Goal: Participate in discussion: Engage in conversation with other users on a specific topic

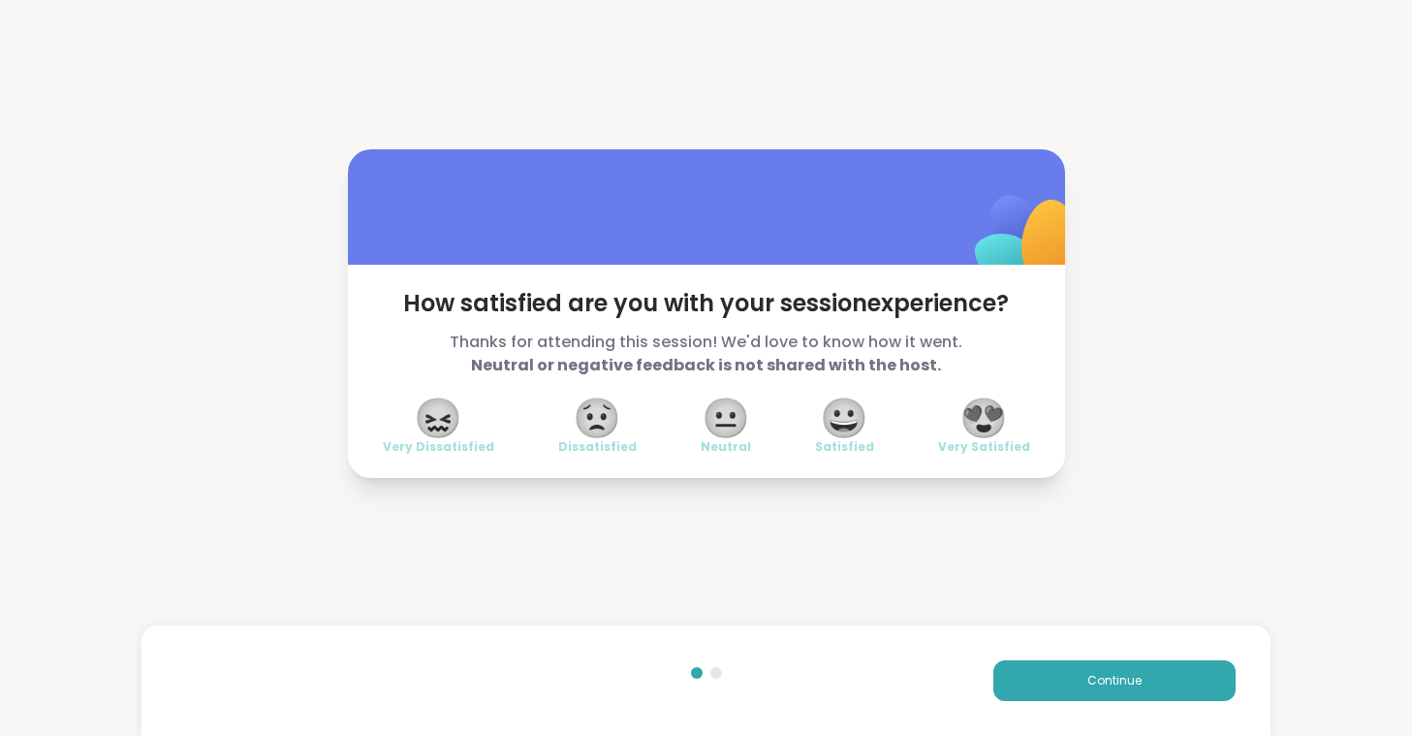
click at [985, 426] on span "😍" at bounding box center [984, 417] width 48 height 35
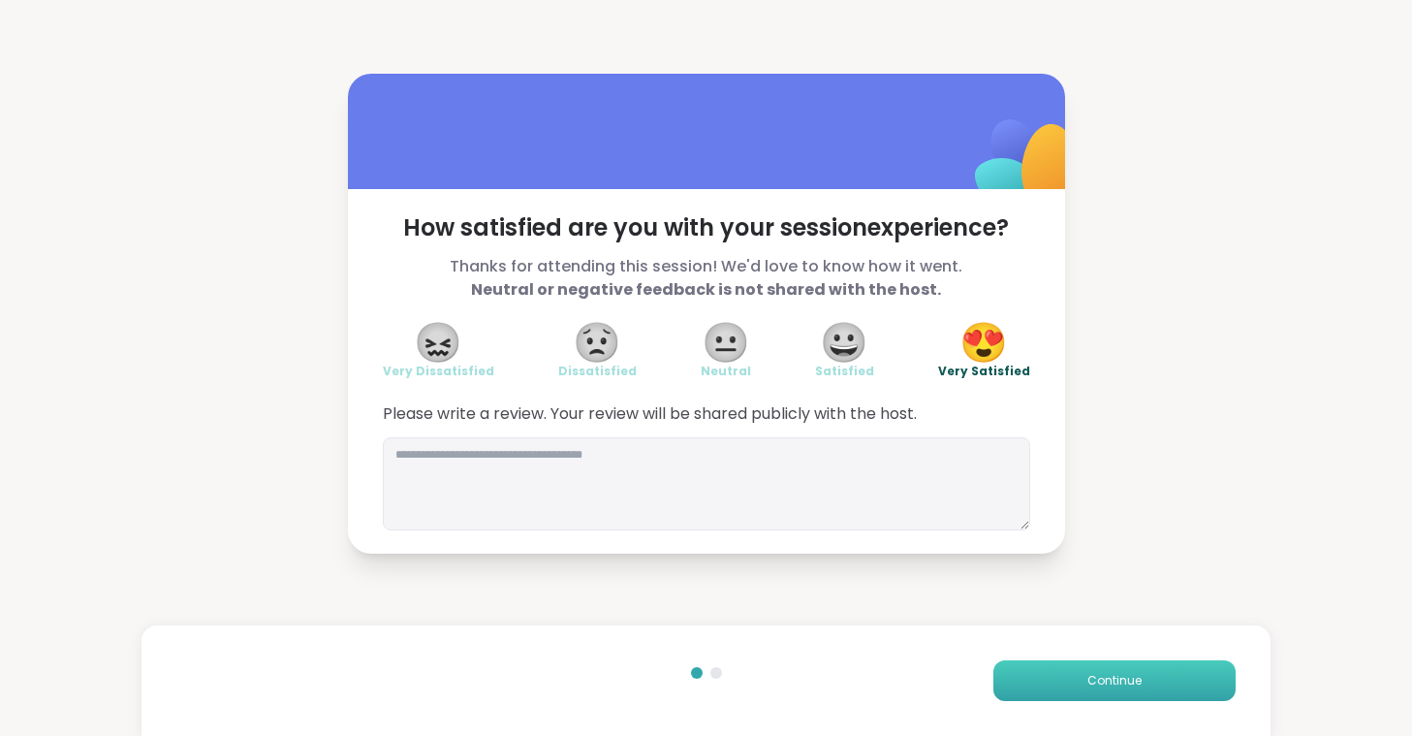
click at [1082, 680] on button "Continue" at bounding box center [1115, 680] width 242 height 41
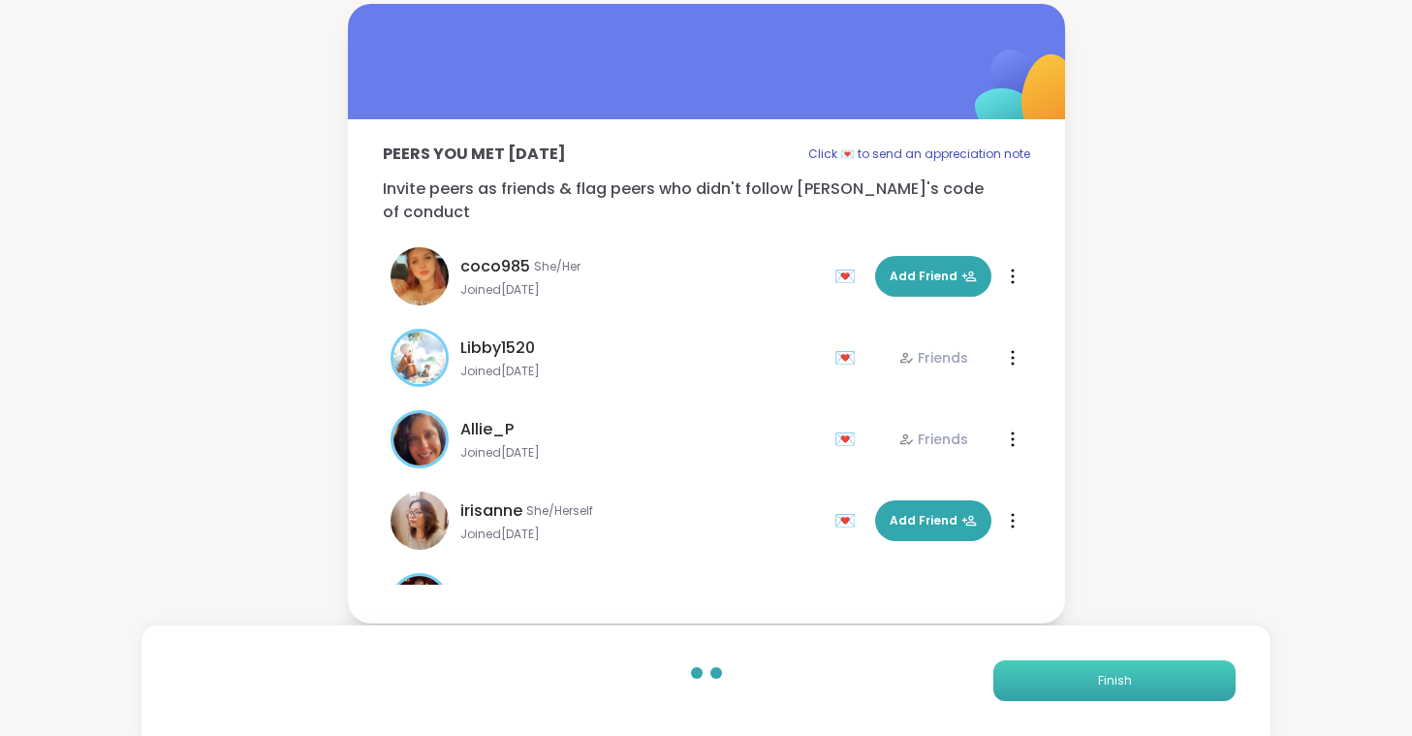
click at [1082, 680] on button "Finish" at bounding box center [1115, 680] width 242 height 41
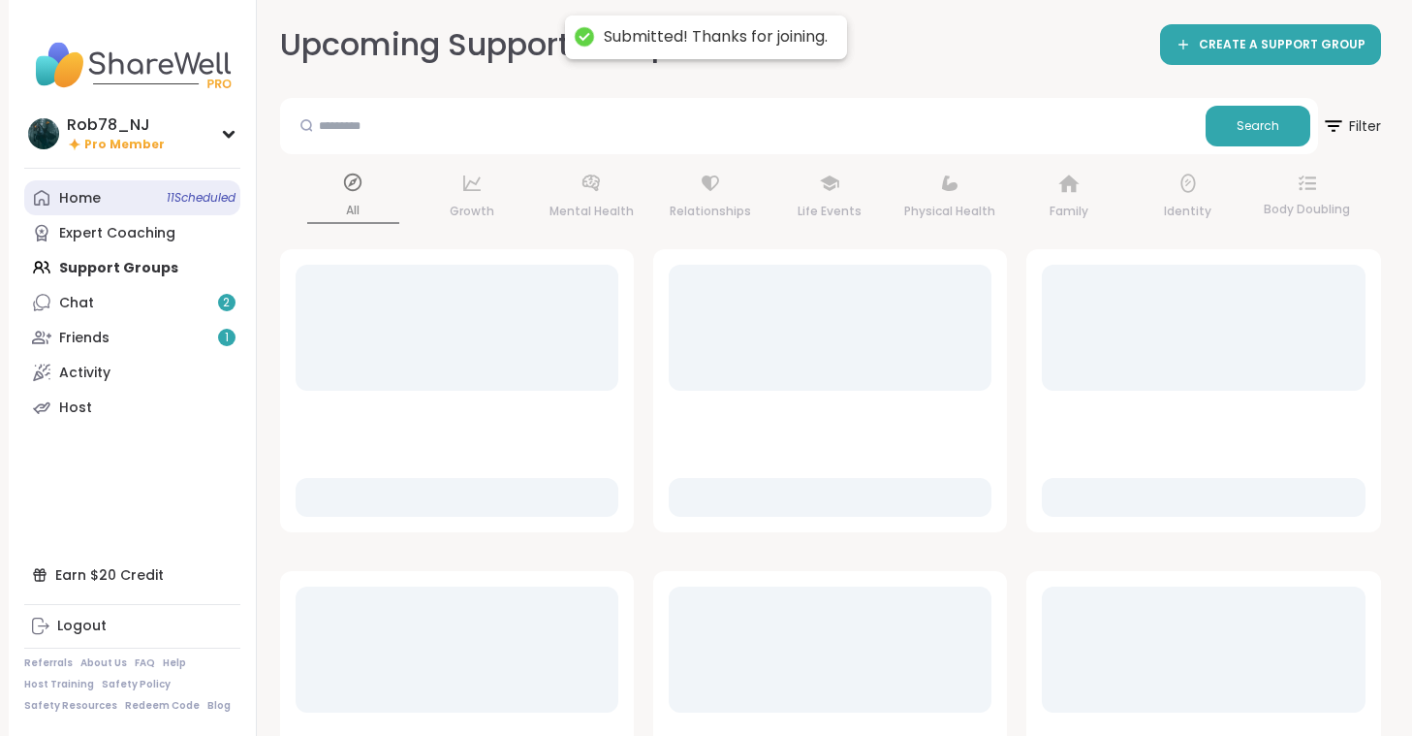
click at [135, 190] on link "Home 11 Scheduled" at bounding box center [132, 197] width 216 height 35
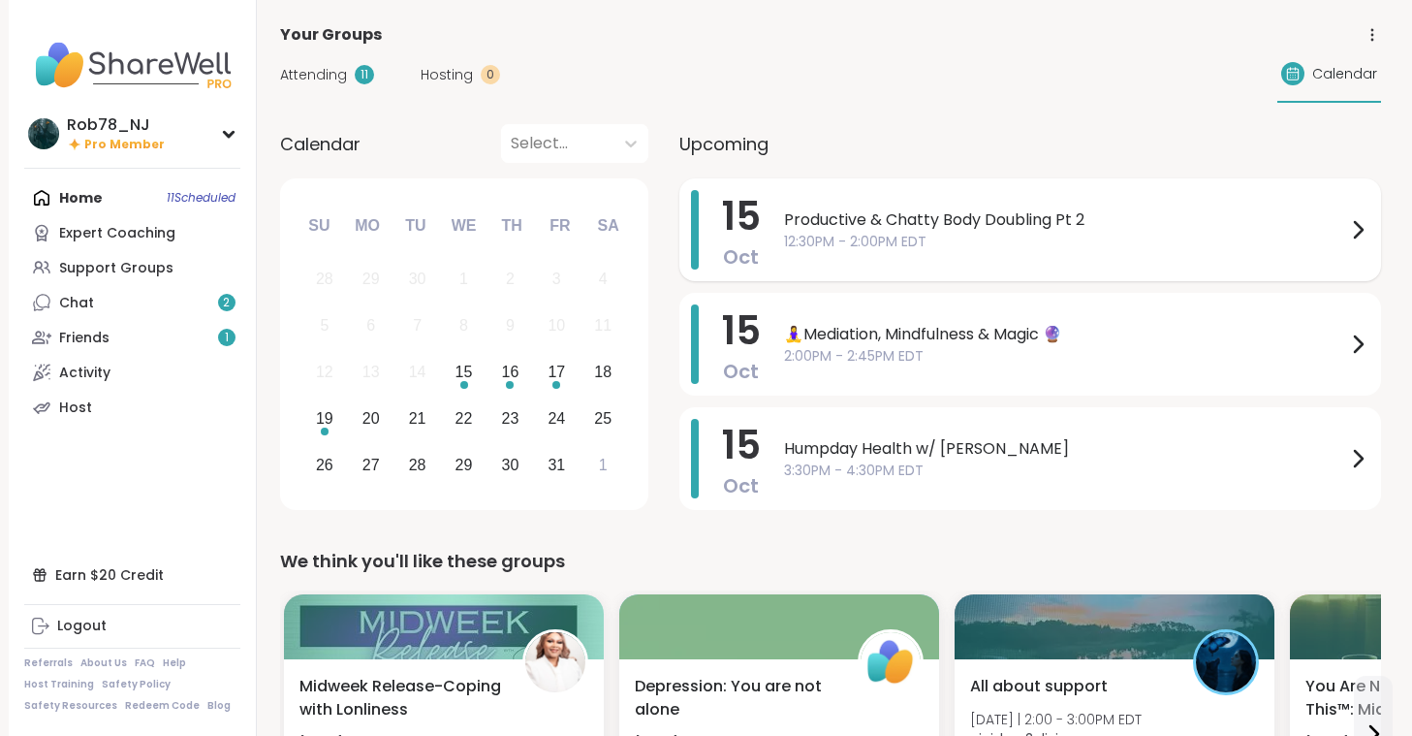
click at [803, 237] on span "12:30PM - 2:00PM EDT" at bounding box center [1065, 242] width 562 height 20
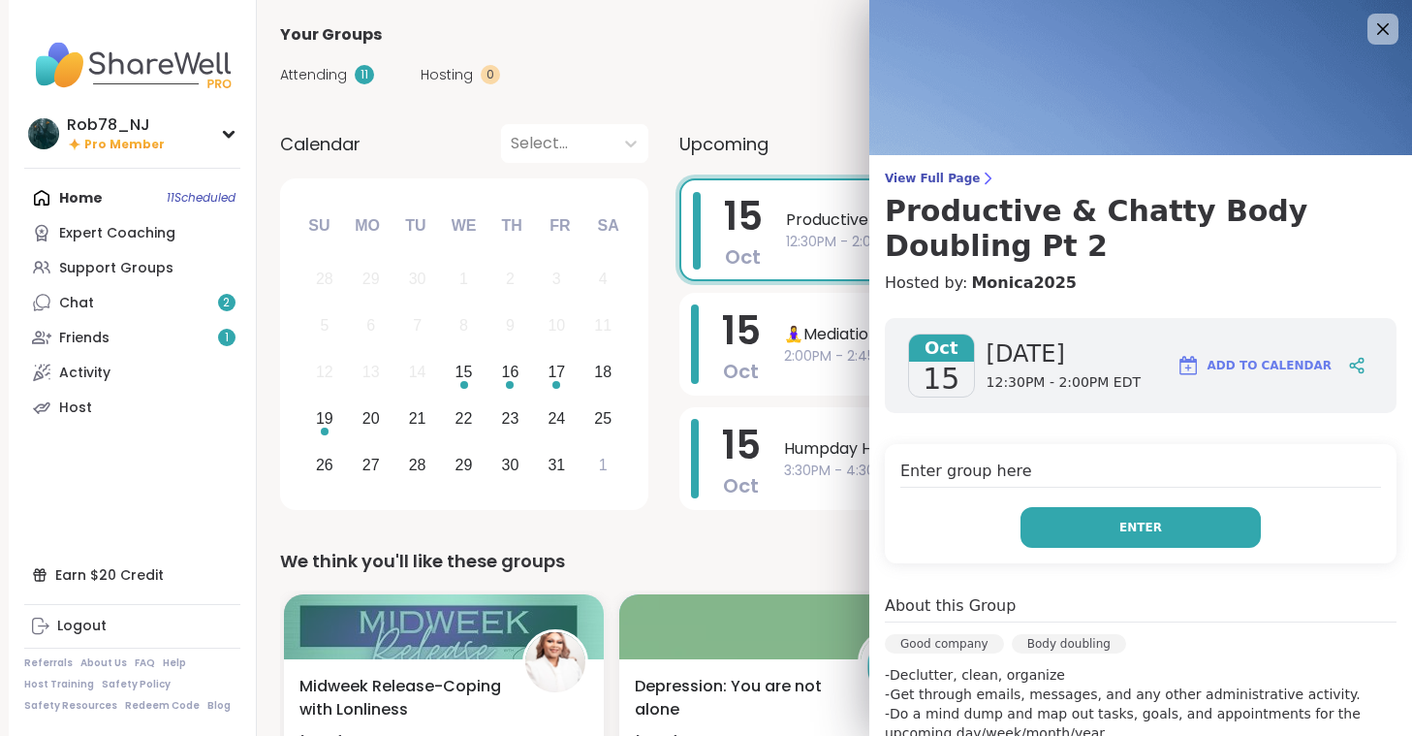
click at [1112, 529] on button "Enter" at bounding box center [1141, 527] width 240 height 41
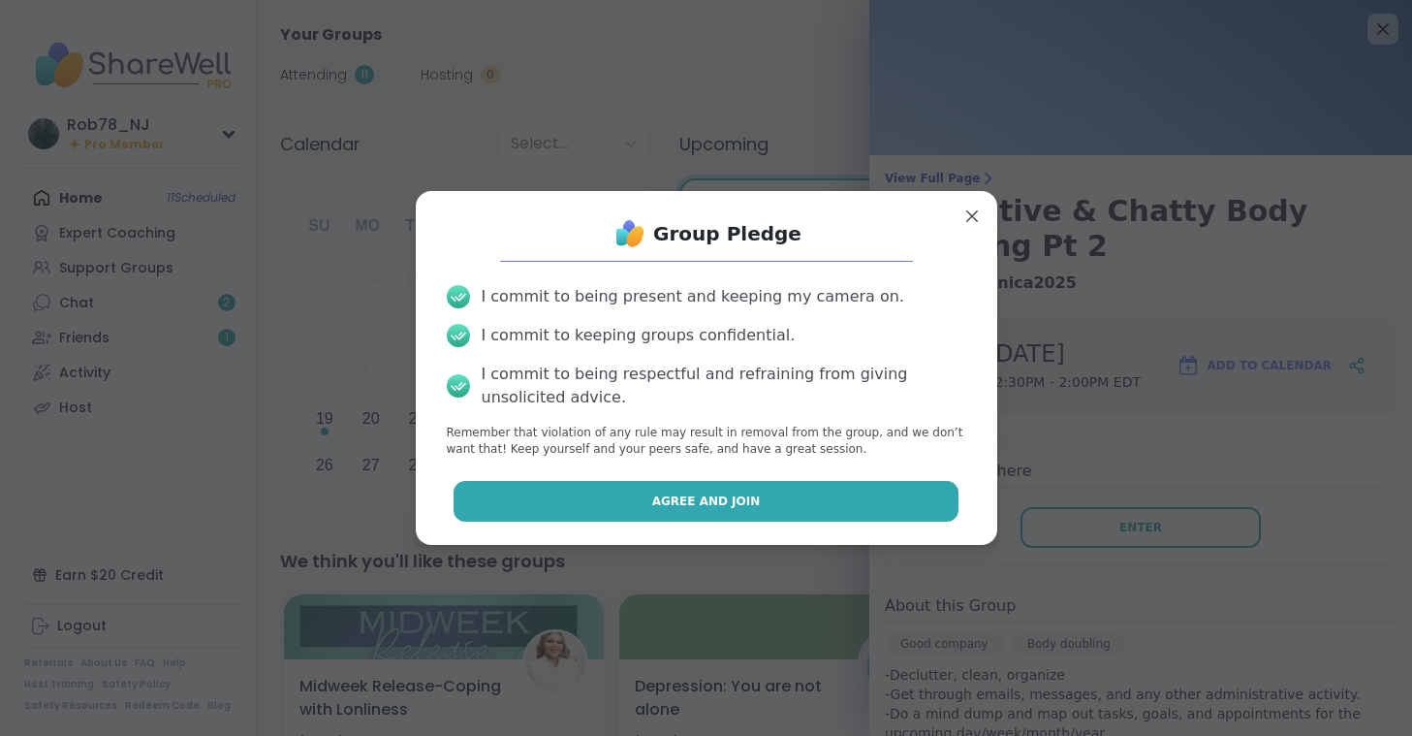
click at [774, 517] on button "Agree and Join" at bounding box center [706, 501] width 505 height 41
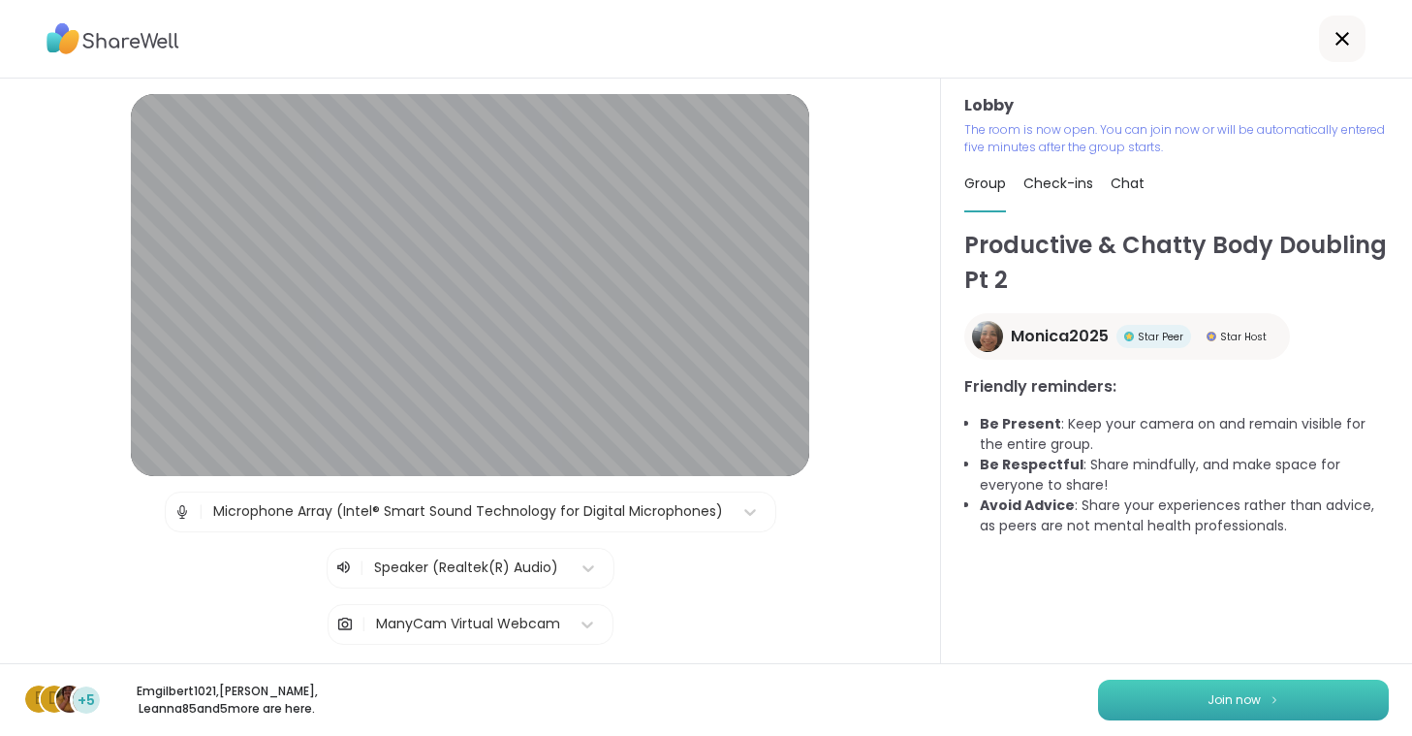
click at [1165, 693] on button "Join now" at bounding box center [1243, 700] width 291 height 41
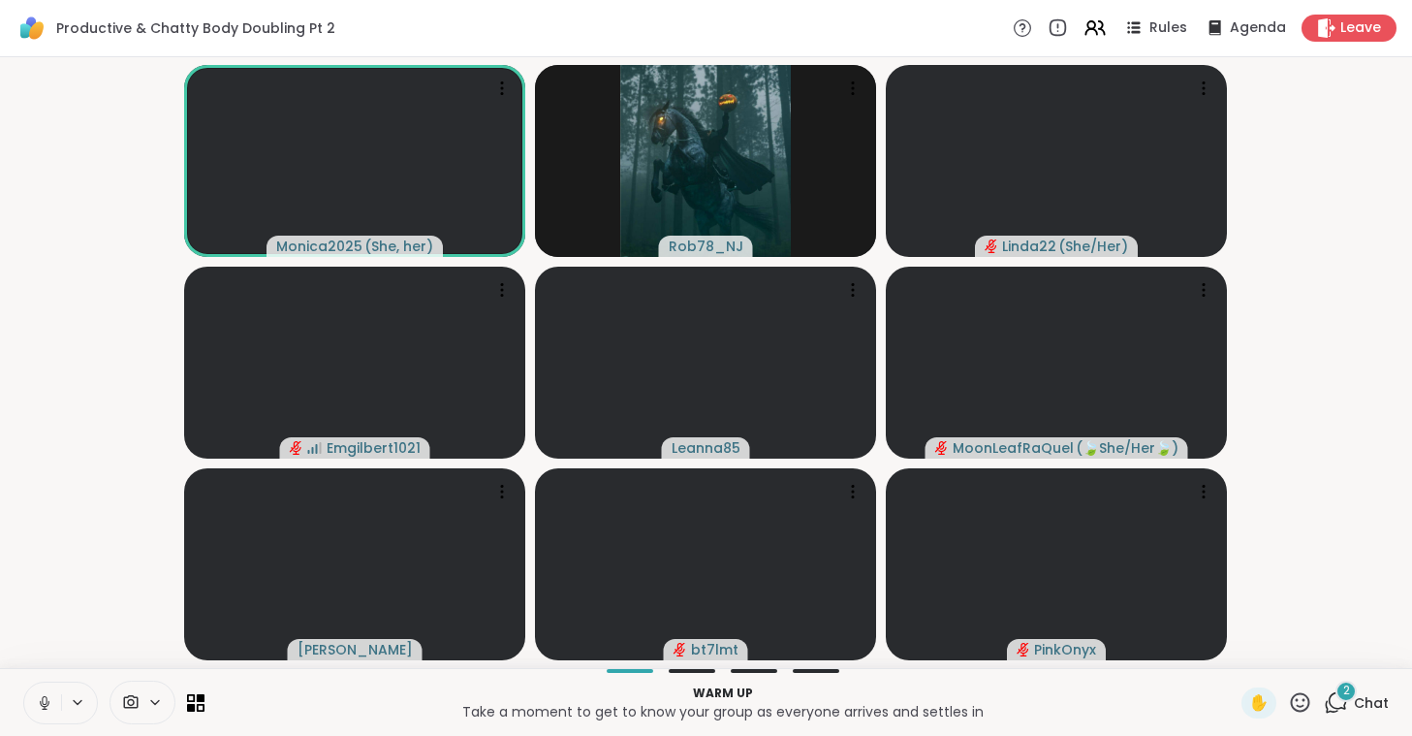
click at [44, 701] on icon at bounding box center [44, 702] width 17 height 17
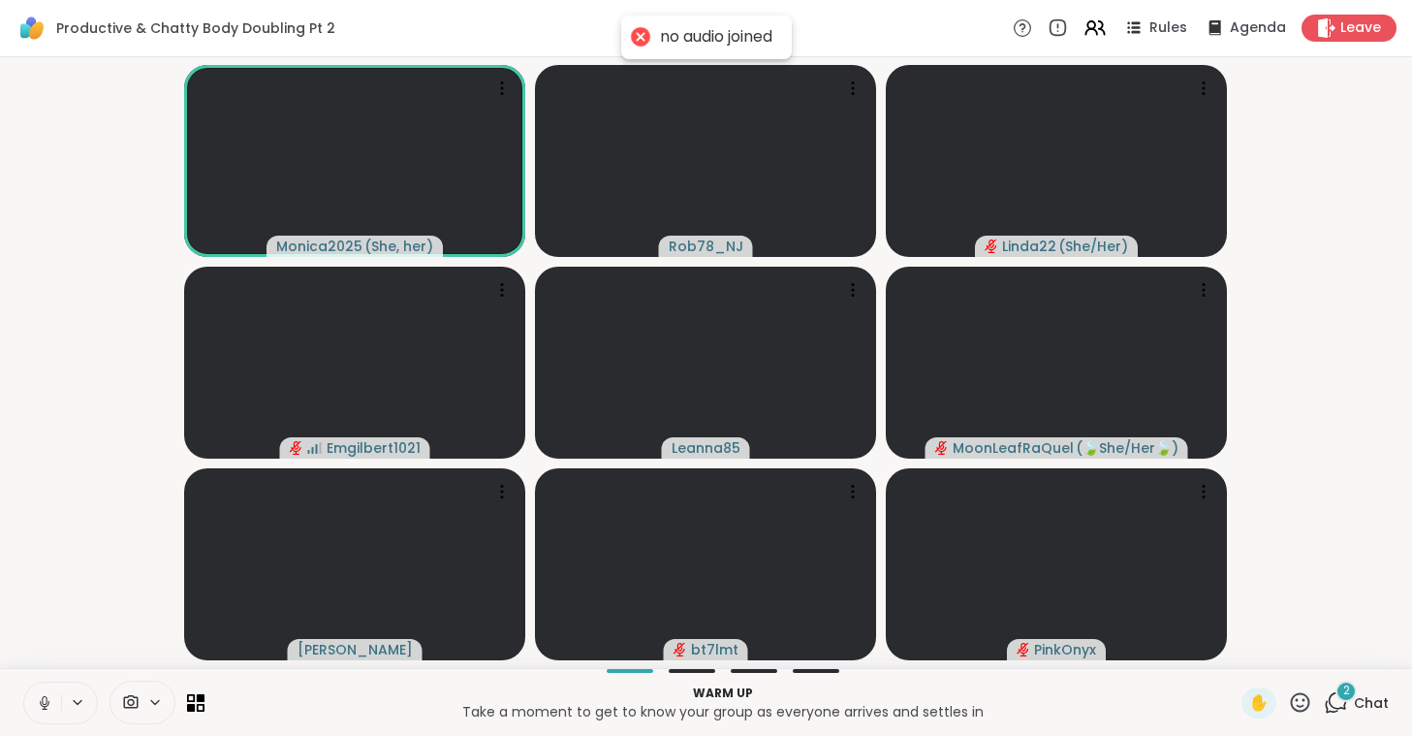
click at [44, 701] on icon at bounding box center [44, 702] width 17 height 17
click at [149, 703] on icon at bounding box center [155, 702] width 16 height 16
click at [147, 638] on div "ManyCam Virtual Webcam" at bounding box center [177, 632] width 206 height 23
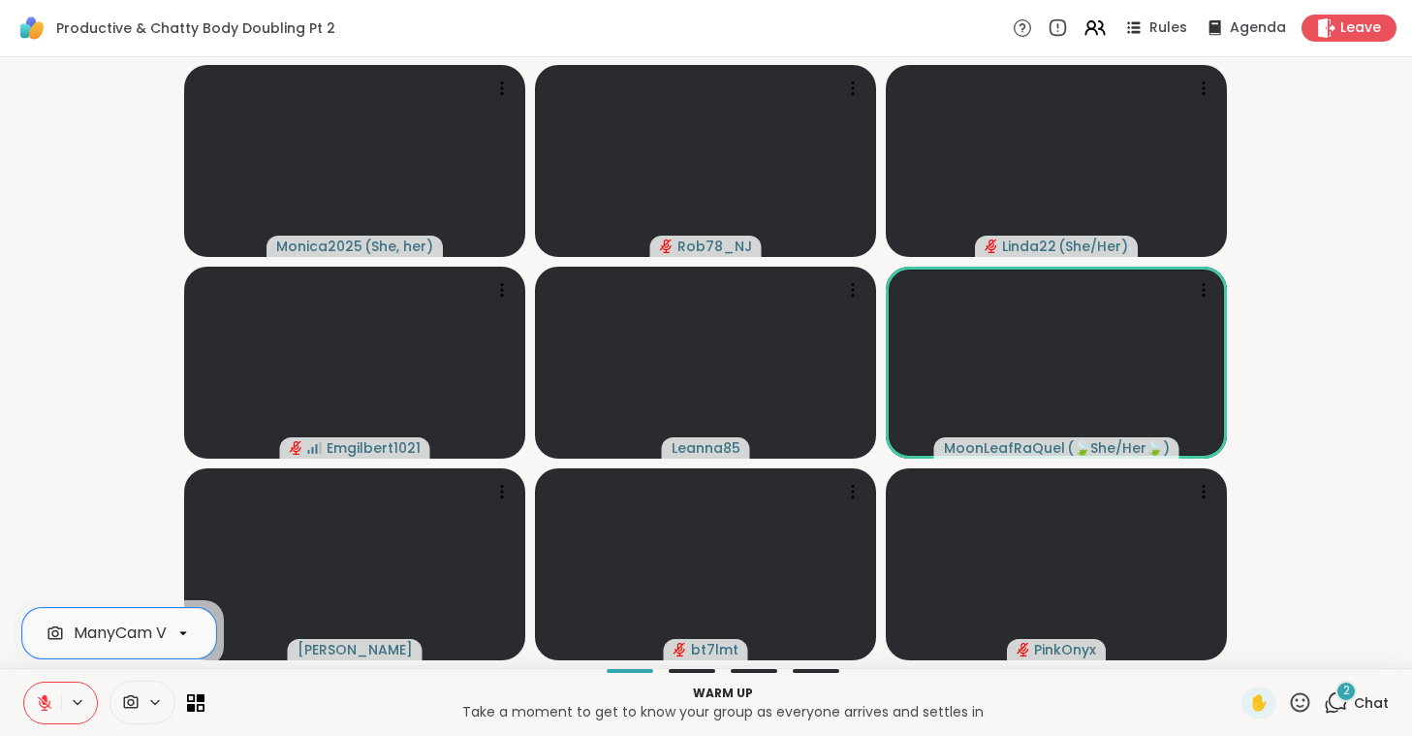
scroll to position [0, 86]
